Goal: Task Accomplishment & Management: Use online tool/utility

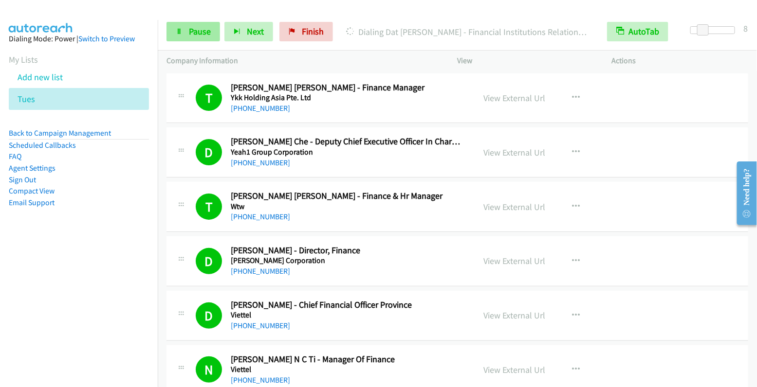
scroll to position [2521, 0]
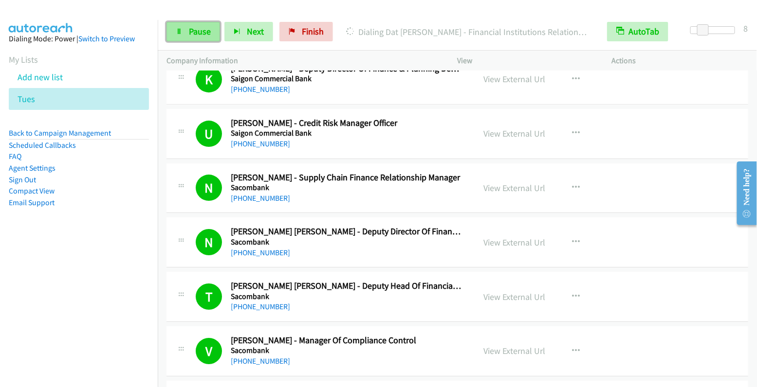
click at [184, 37] on link "Pause" at bounding box center [193, 31] width 54 height 19
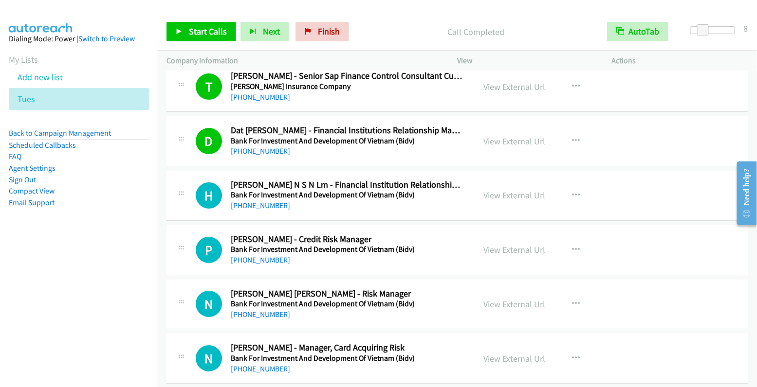
scroll to position [5293, 0]
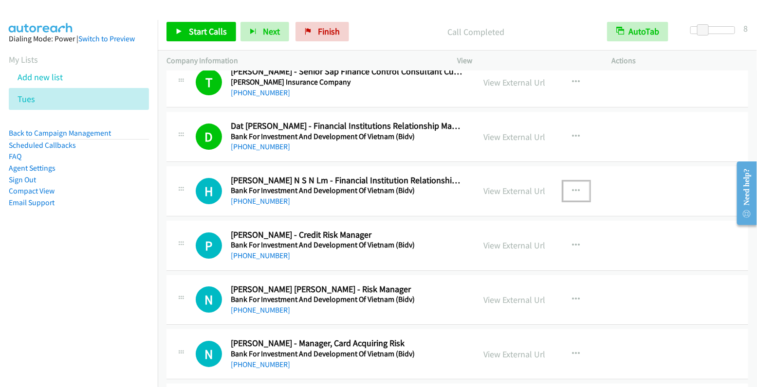
click at [572, 187] on icon "button" at bounding box center [576, 191] width 8 height 8
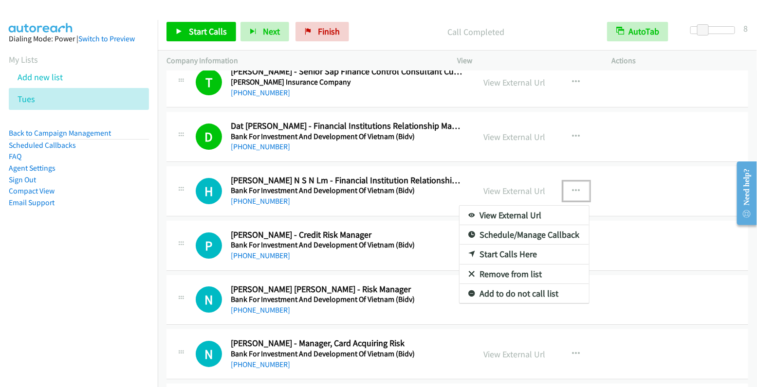
click at [535, 245] on link "Start Calls Here" at bounding box center [523, 254] width 129 height 19
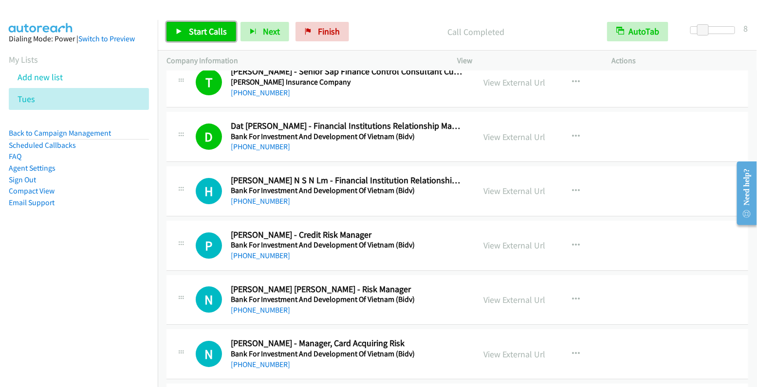
click at [201, 35] on span "Start Calls" at bounding box center [208, 31] width 38 height 11
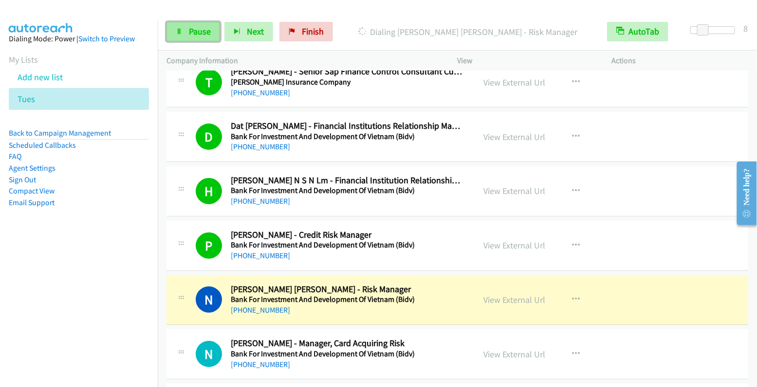
click at [202, 29] on span "Pause" at bounding box center [200, 31] width 22 height 11
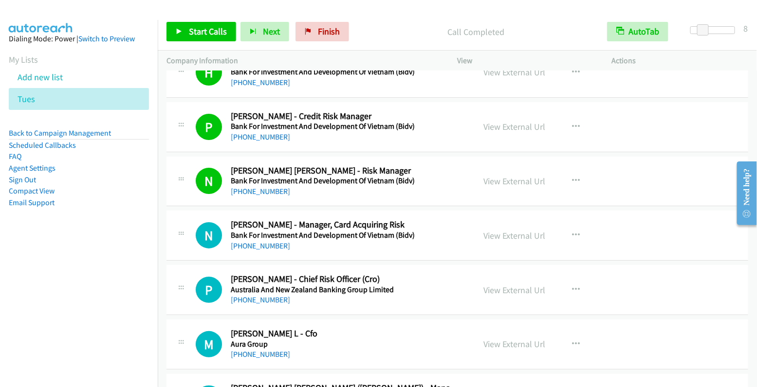
scroll to position [5418, 0]
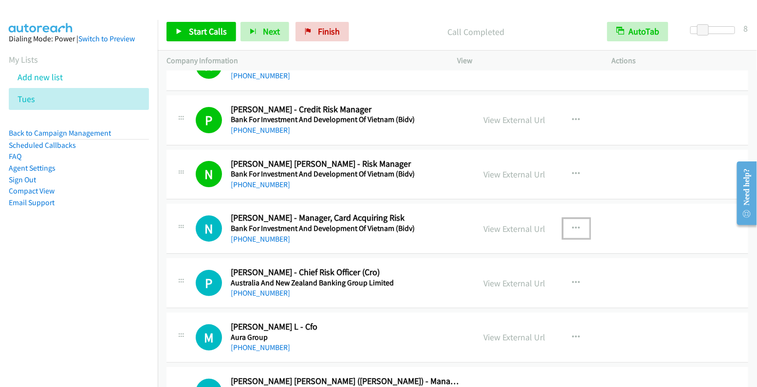
click at [572, 225] on icon "button" at bounding box center [576, 229] width 8 height 8
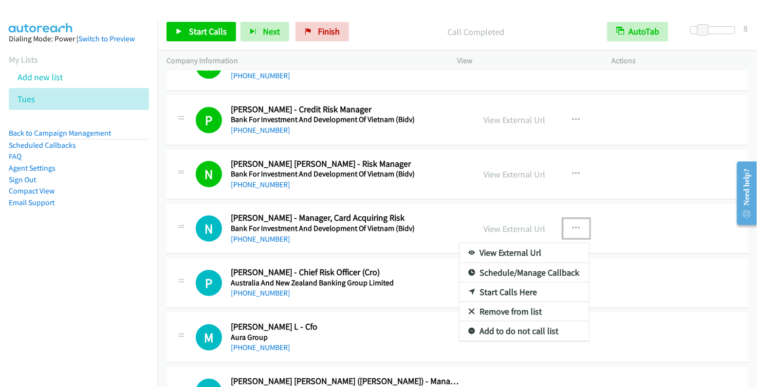
click at [519, 283] on link "Start Calls Here" at bounding box center [523, 292] width 129 height 19
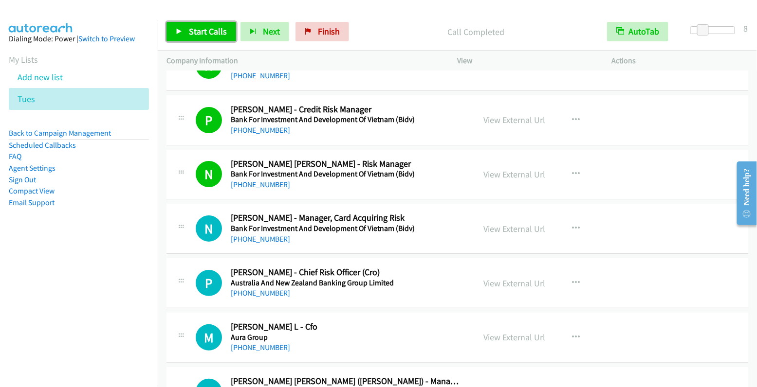
click at [200, 34] on span "Start Calls" at bounding box center [208, 31] width 38 height 11
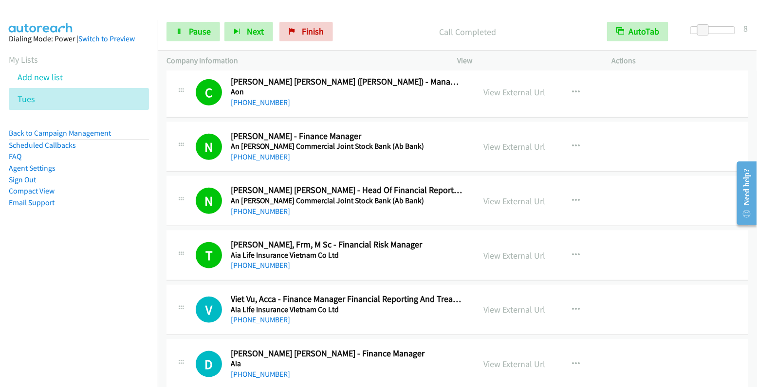
scroll to position [5874, 0]
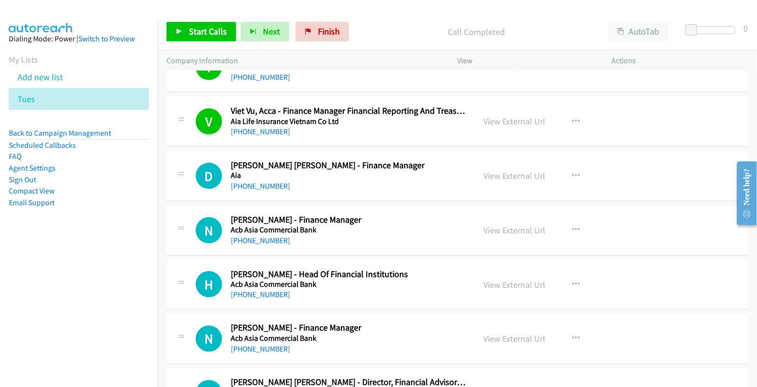
scroll to position [5907, 0]
click at [572, 172] on icon "button" at bounding box center [576, 176] width 8 height 8
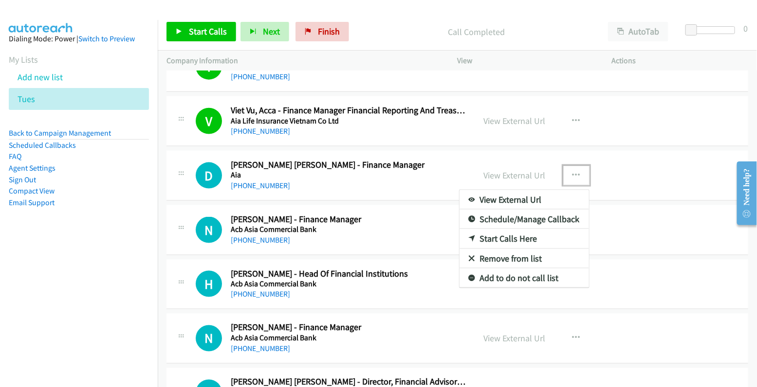
click at [502, 229] on link "Start Calls Here" at bounding box center [523, 238] width 129 height 19
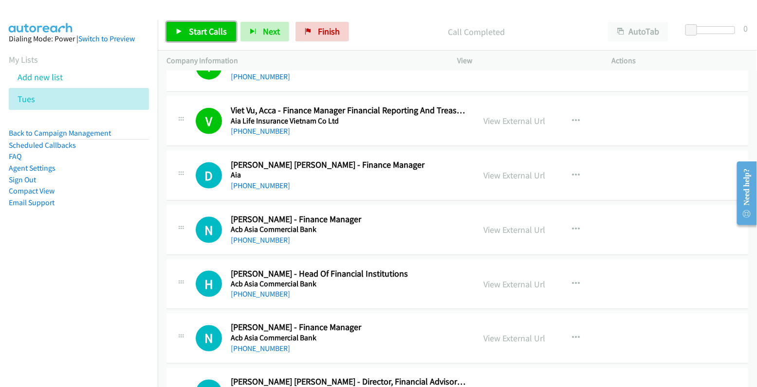
click at [202, 35] on span "Start Calls" at bounding box center [208, 31] width 38 height 11
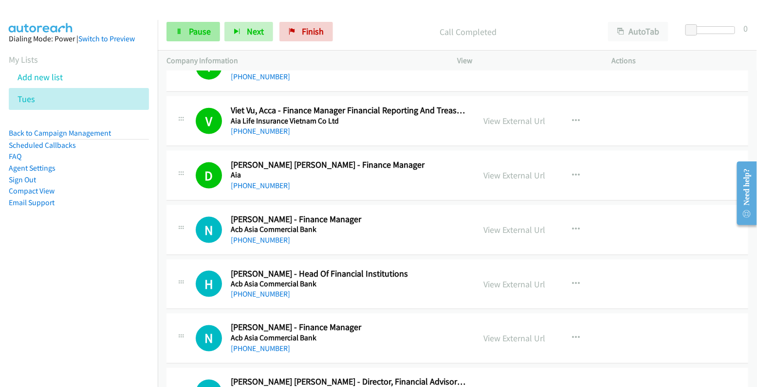
click at [193, 34] on span "Pause" at bounding box center [200, 31] width 22 height 11
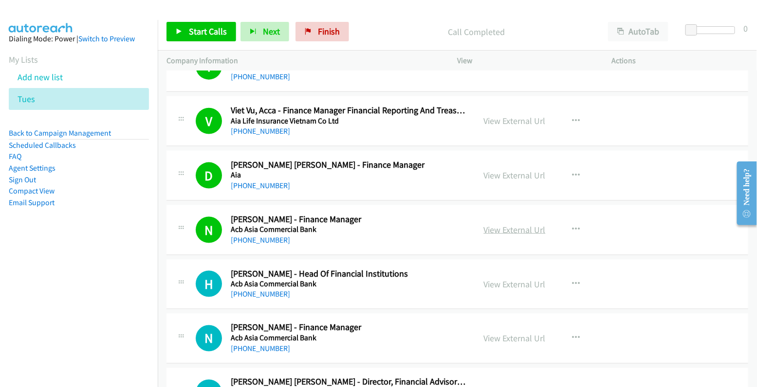
click at [524, 224] on link "View External Url" at bounding box center [515, 229] width 62 height 11
click at [503, 170] on link "View External Url" at bounding box center [515, 175] width 62 height 11
click at [501, 224] on link "View External Url" at bounding box center [515, 229] width 62 height 11
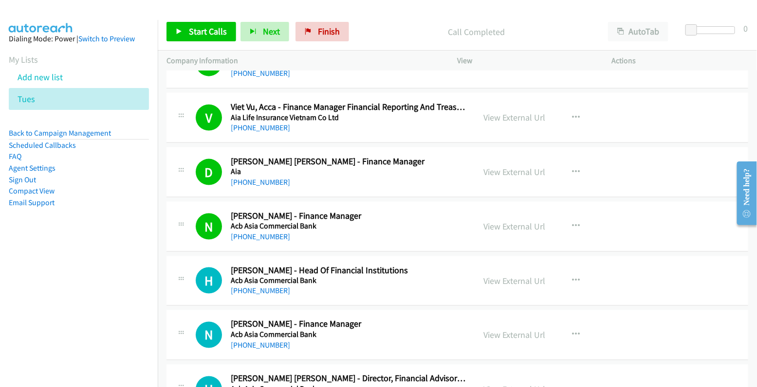
scroll to position [5926, 0]
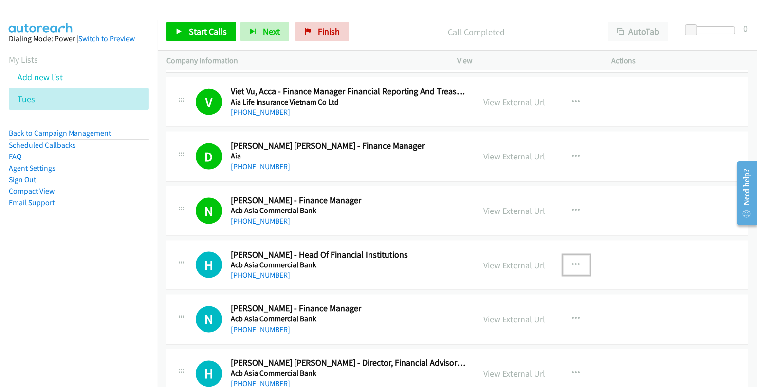
drag, startPoint x: 568, startPoint y: 238, endPoint x: 577, endPoint y: 235, distance: 9.9
click at [572, 261] on icon "button" at bounding box center [576, 265] width 8 height 8
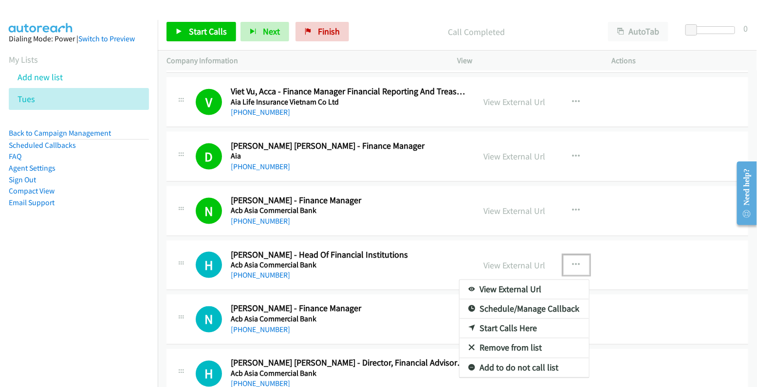
click at [510, 319] on link "Start Calls Here" at bounding box center [523, 328] width 129 height 19
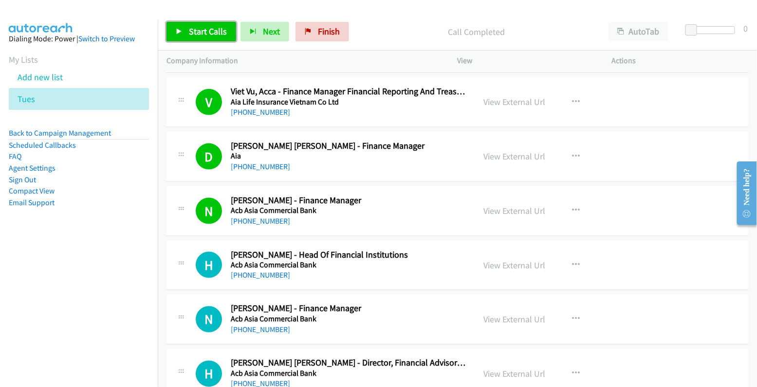
click at [192, 36] on span "Start Calls" at bounding box center [208, 31] width 38 height 11
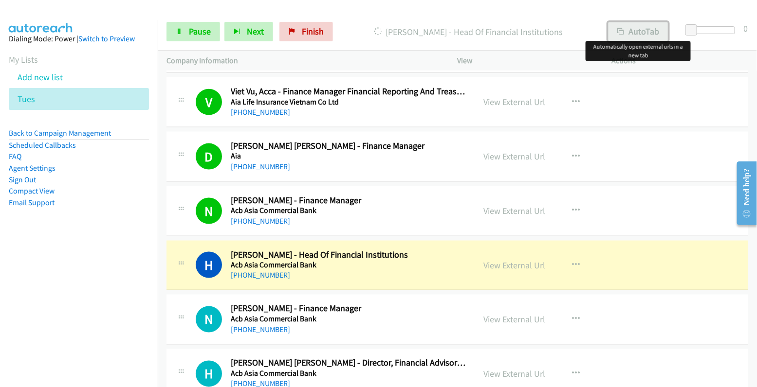
click at [637, 25] on button "AutoTab" at bounding box center [638, 31] width 60 height 19
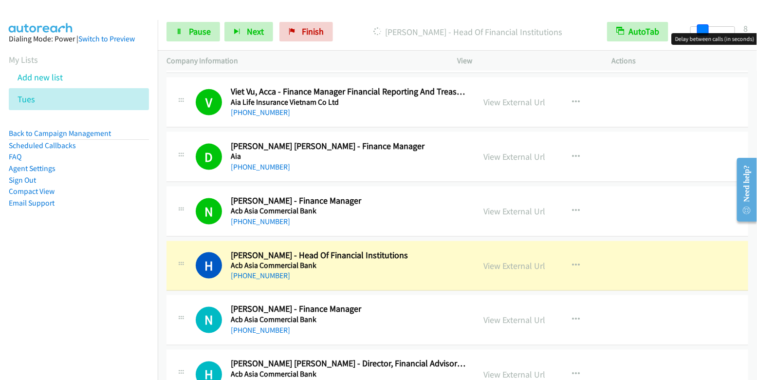
drag, startPoint x: 690, startPoint y: 32, endPoint x: 701, endPoint y: 34, distance: 11.4
click at [701, 34] on body "Start Calls Pause Next Finish Dialing Han Nguyen - Head Of Financial Institutio…" at bounding box center [378, 23] width 757 height 46
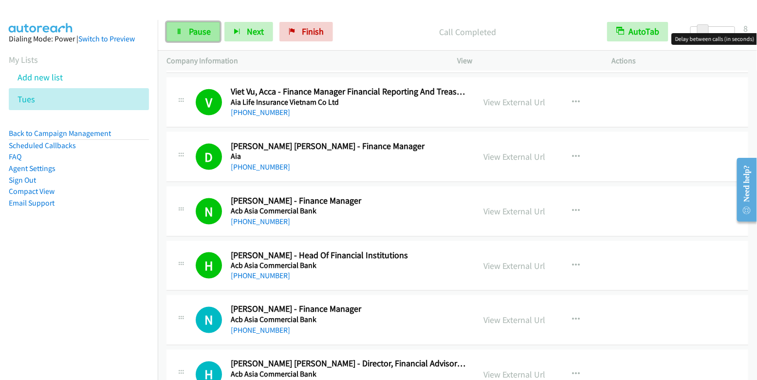
click at [200, 36] on span "Pause" at bounding box center [200, 31] width 22 height 11
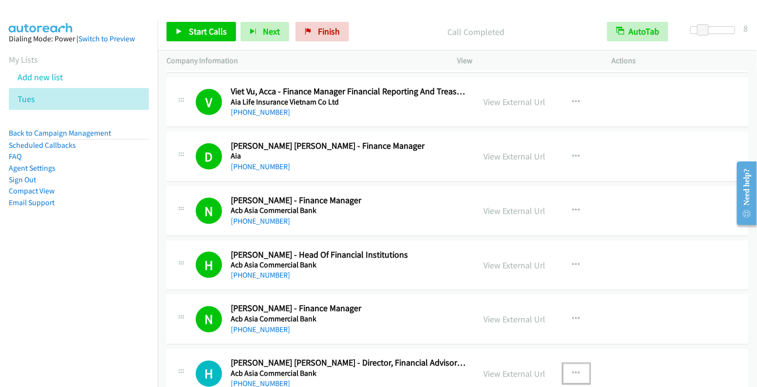
click at [572, 370] on icon "button" at bounding box center [576, 374] width 8 height 8
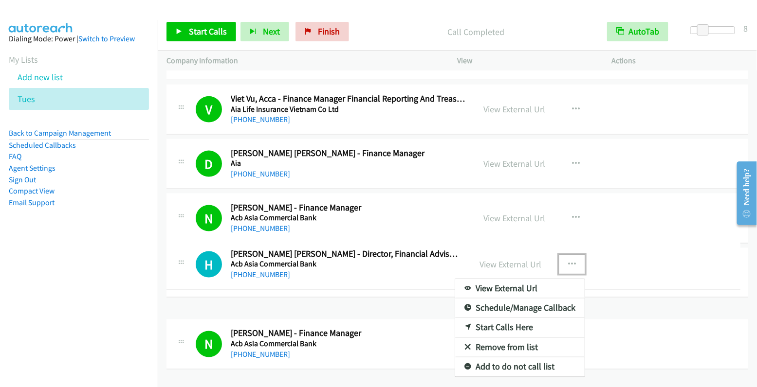
scroll to position [5889, 0]
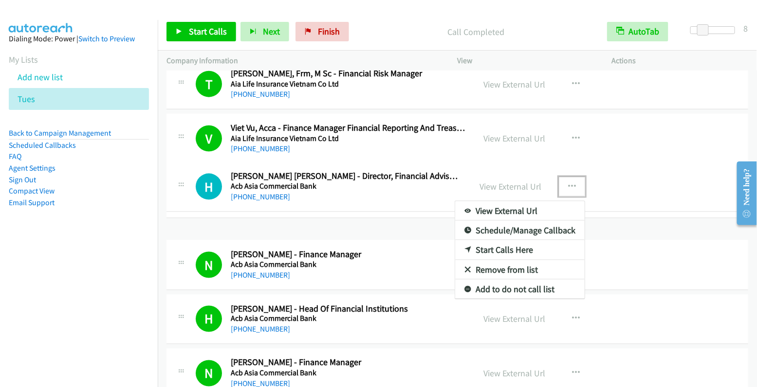
drag, startPoint x: 456, startPoint y: 336, endPoint x: 465, endPoint y: 185, distance: 151.5
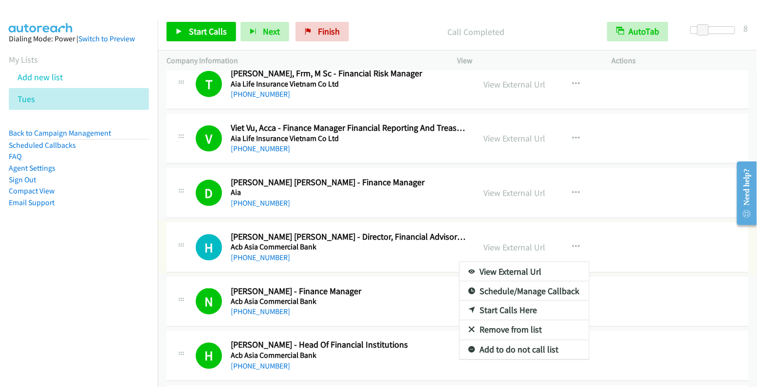
click at [509, 301] on link "Start Calls Here" at bounding box center [523, 310] width 129 height 19
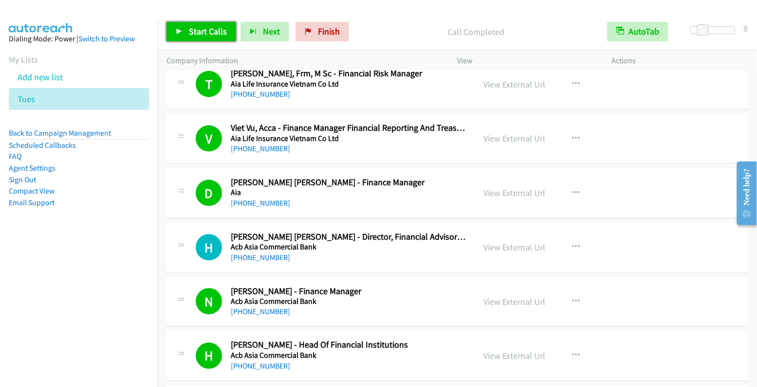
click at [206, 28] on span "Start Calls" at bounding box center [208, 31] width 38 height 11
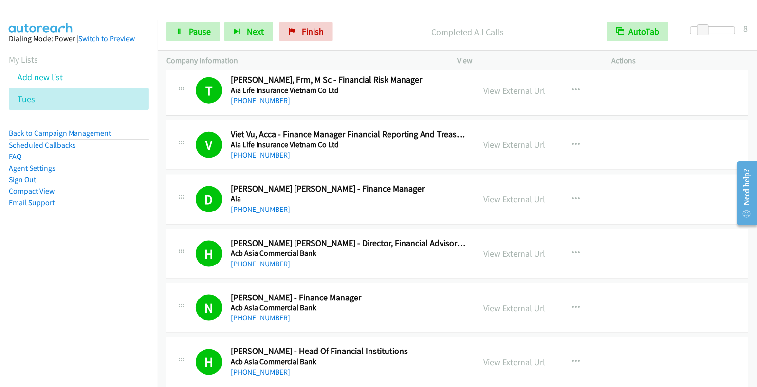
scroll to position [5926, 0]
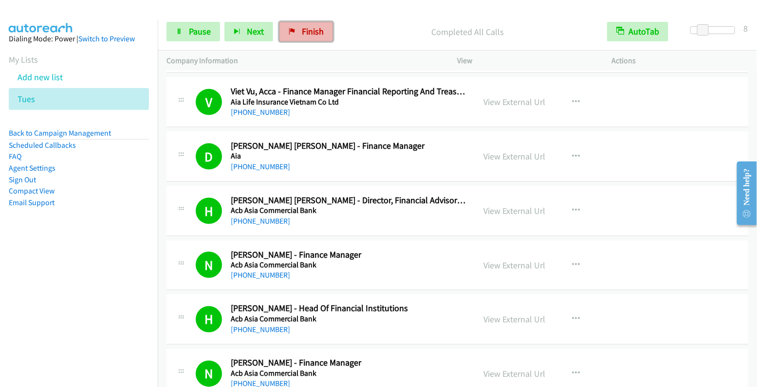
click at [296, 28] on link "Finish" at bounding box center [306, 31] width 54 height 19
